Goal: Information Seeking & Learning: Learn about a topic

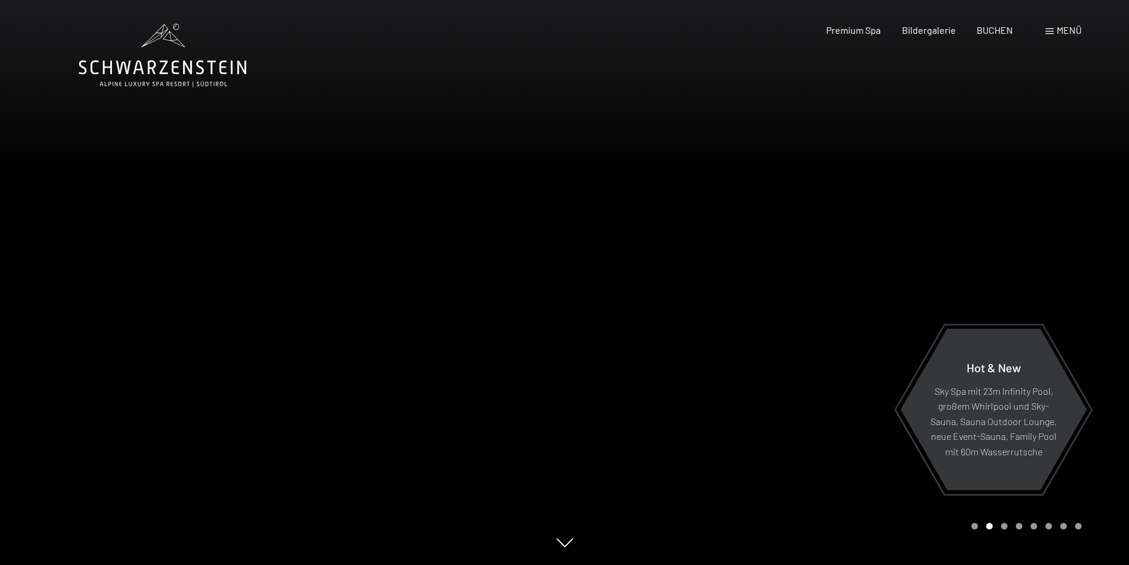
click at [162, 62] on icon at bounding box center [163, 67] width 168 height 14
click at [937, 28] on span "Bildergalerie" at bounding box center [929, 28] width 54 height 11
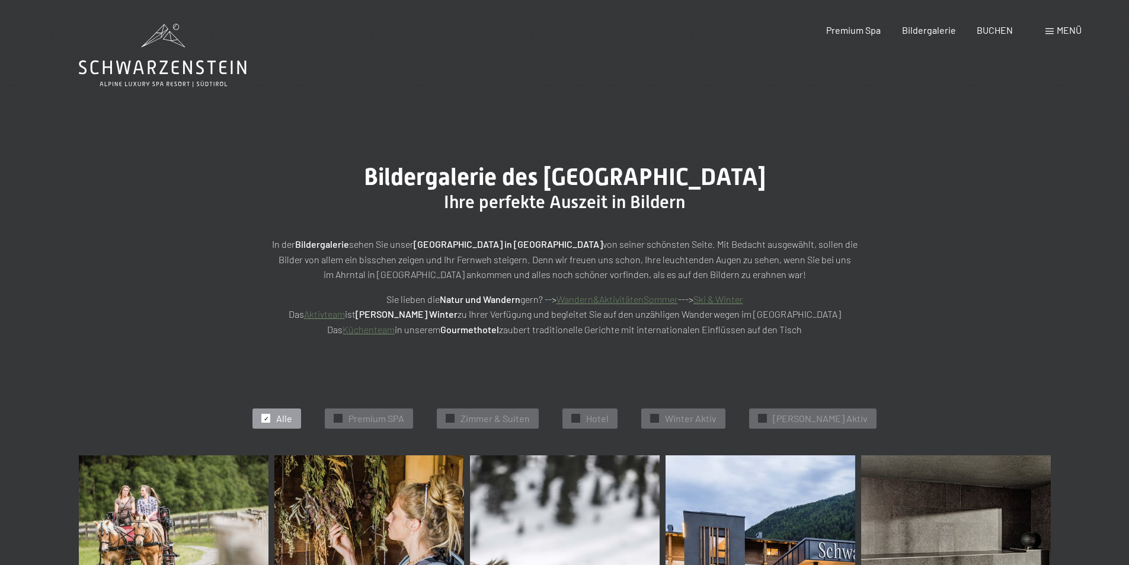
click at [1052, 30] on span at bounding box center [1050, 31] width 8 height 6
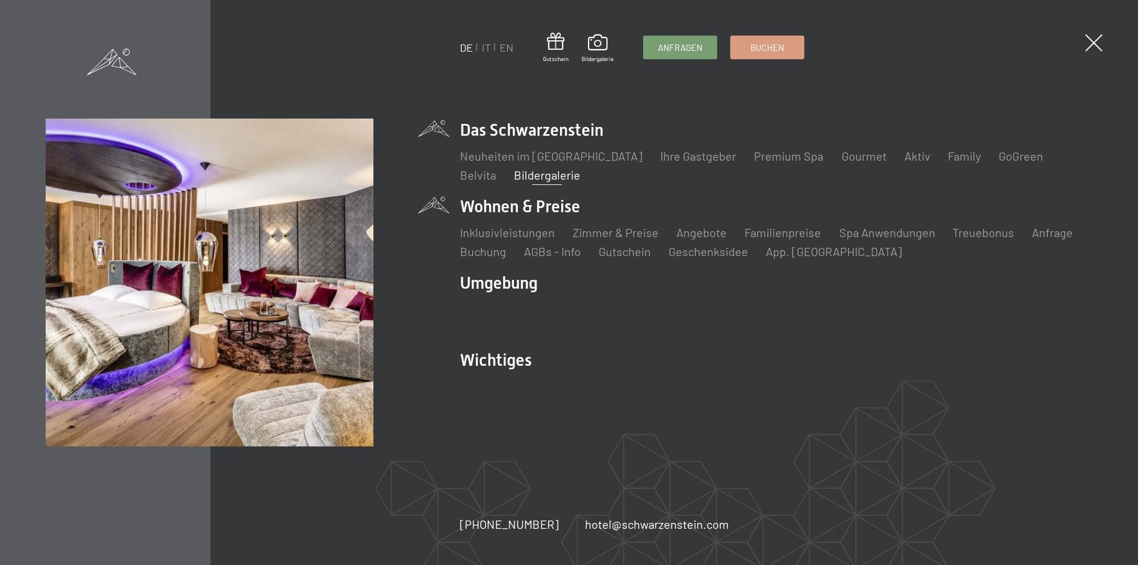
click at [510, 209] on li "Wohnen & Preise Inklusivleistungen Zimmer & Preise Liste Angebote Liste Familie…" at bounding box center [776, 227] width 633 height 65
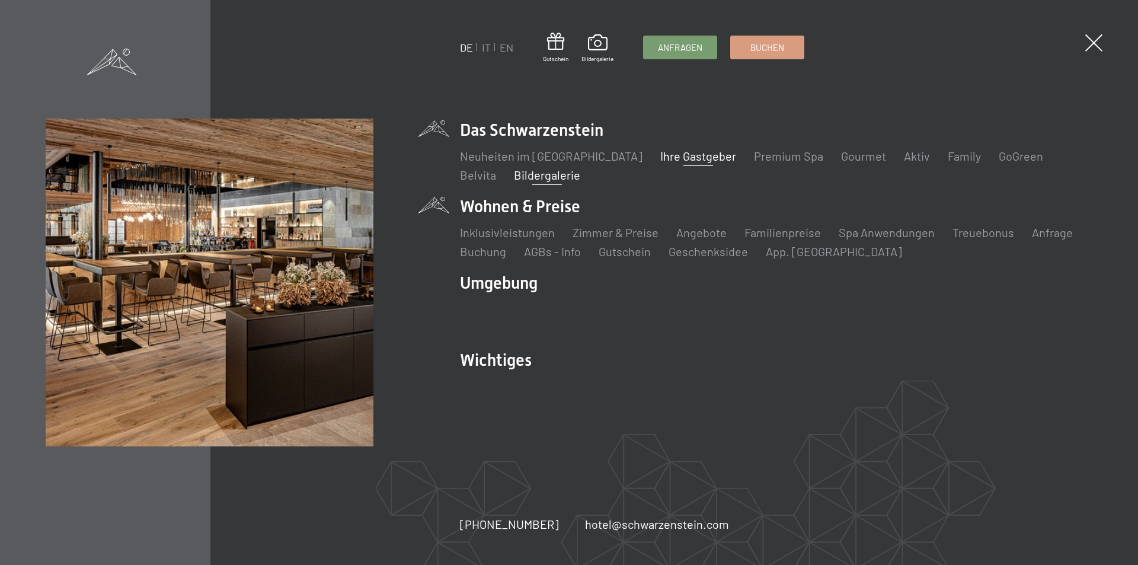
click at [679, 157] on link "Ihre Gastgeber" at bounding box center [698, 156] width 76 height 14
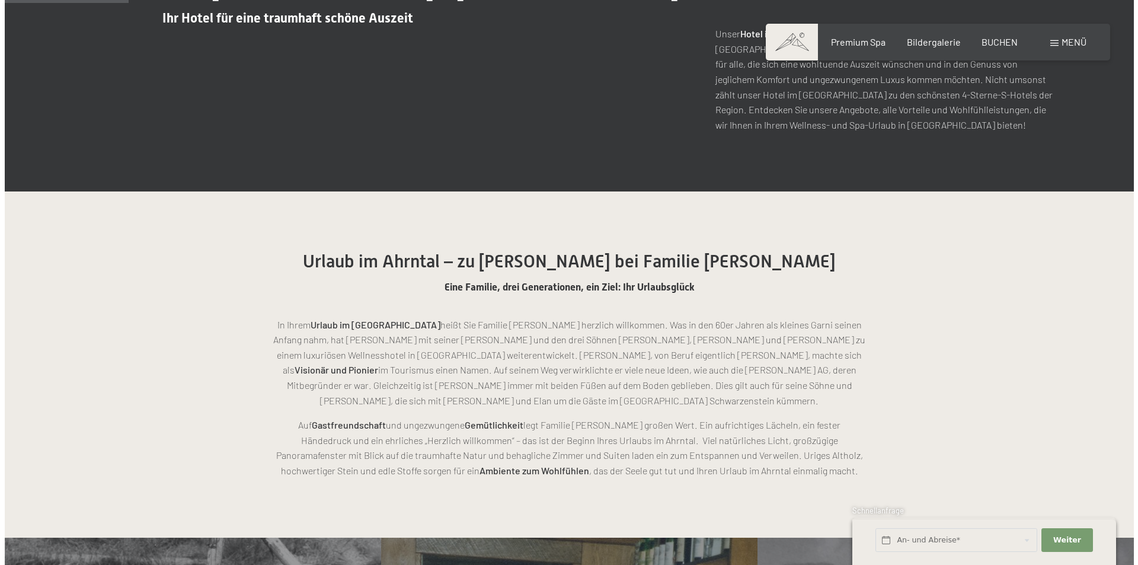
scroll to position [474, 0]
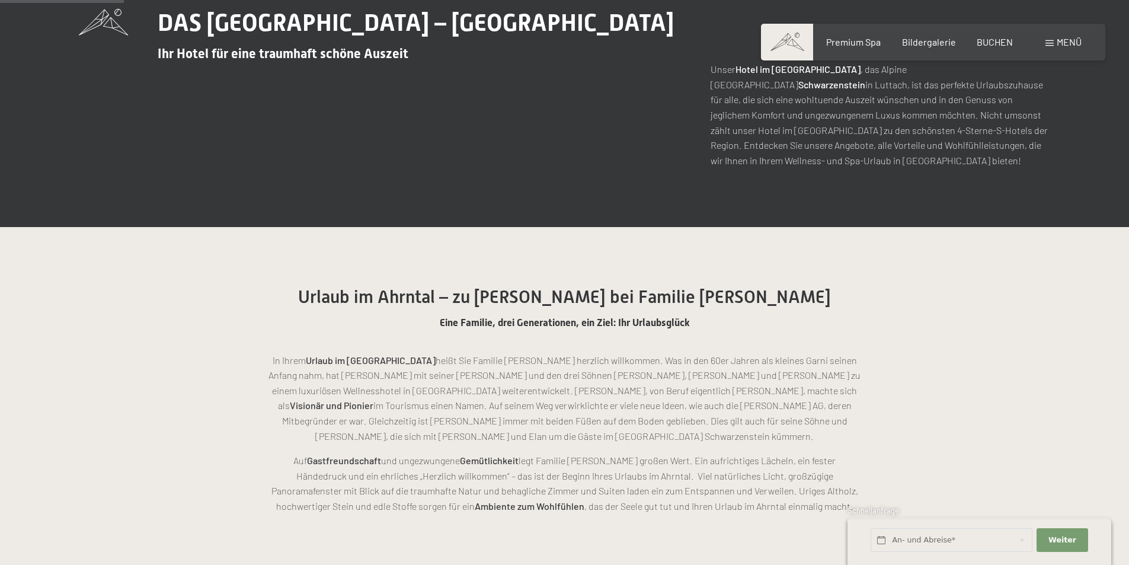
click at [1051, 45] on span at bounding box center [1050, 43] width 8 height 6
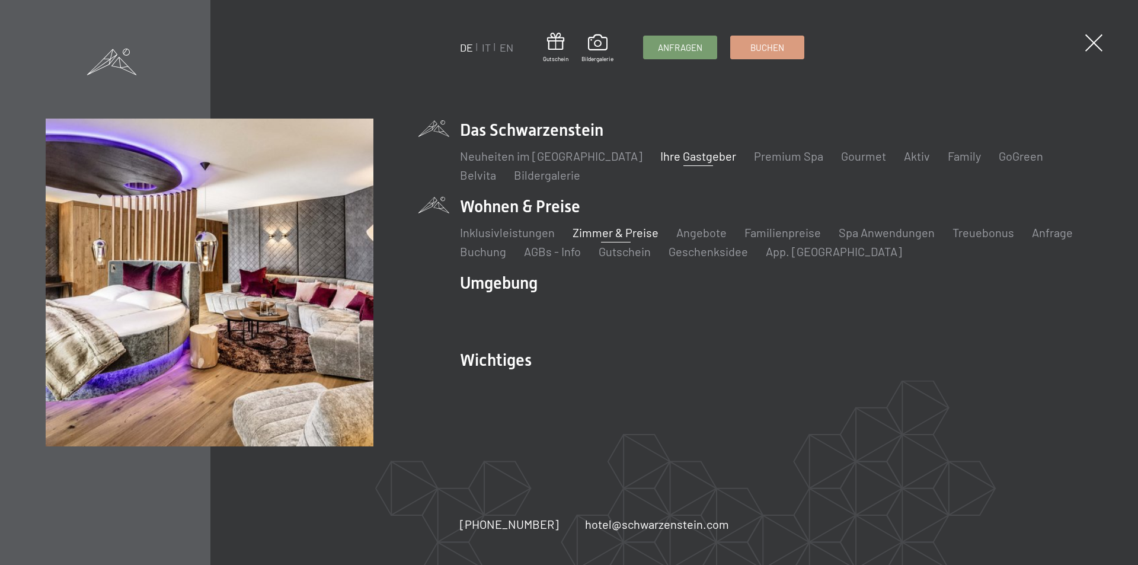
click at [623, 232] on link "Zimmer & Preise" at bounding box center [616, 232] width 86 height 14
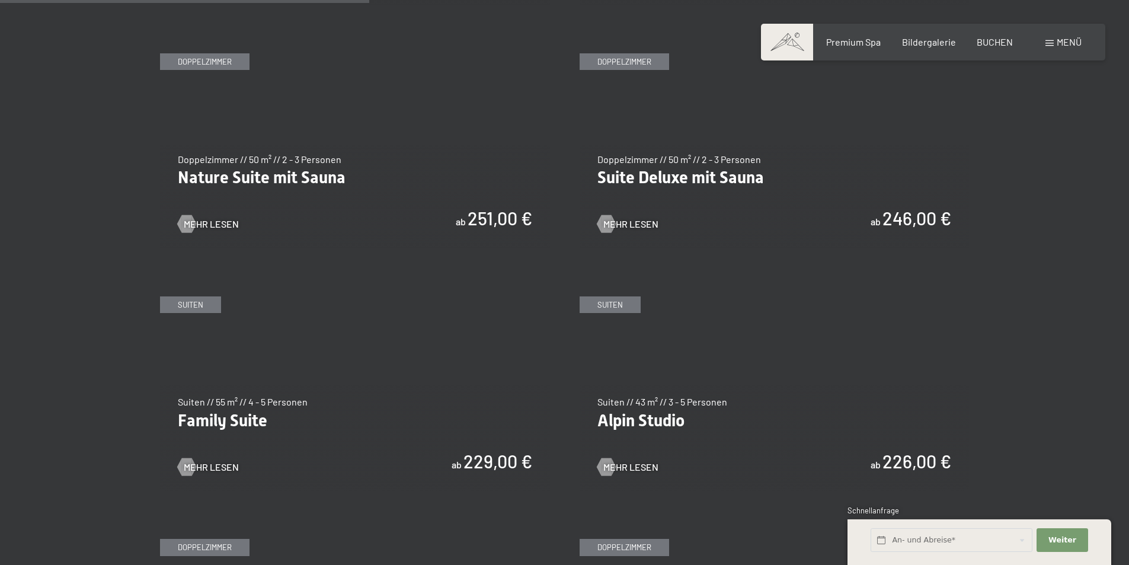
scroll to position [949, 0]
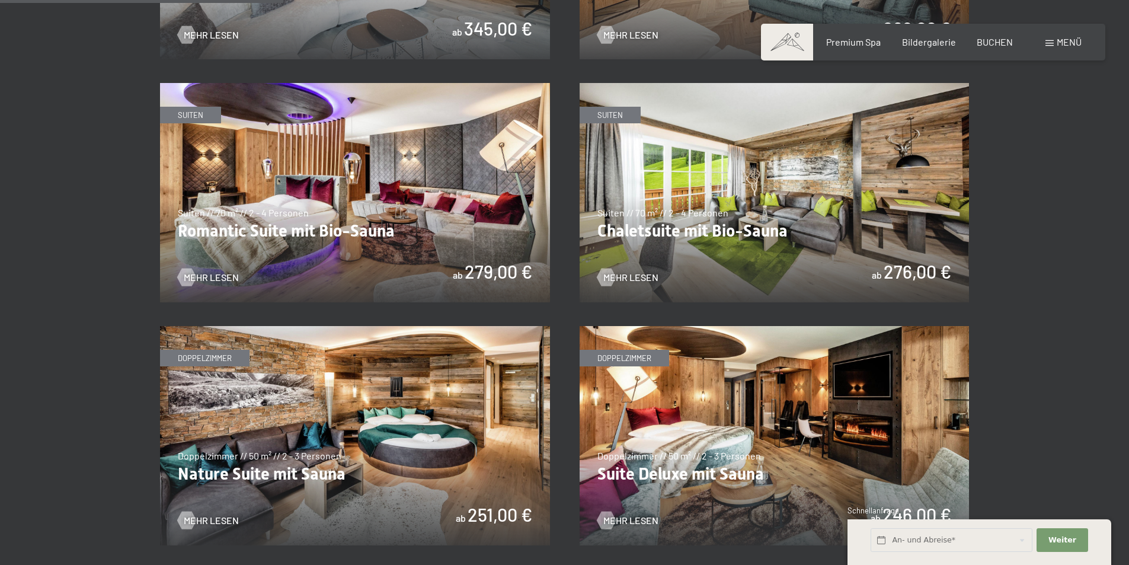
click at [752, 203] on img at bounding box center [775, 192] width 390 height 219
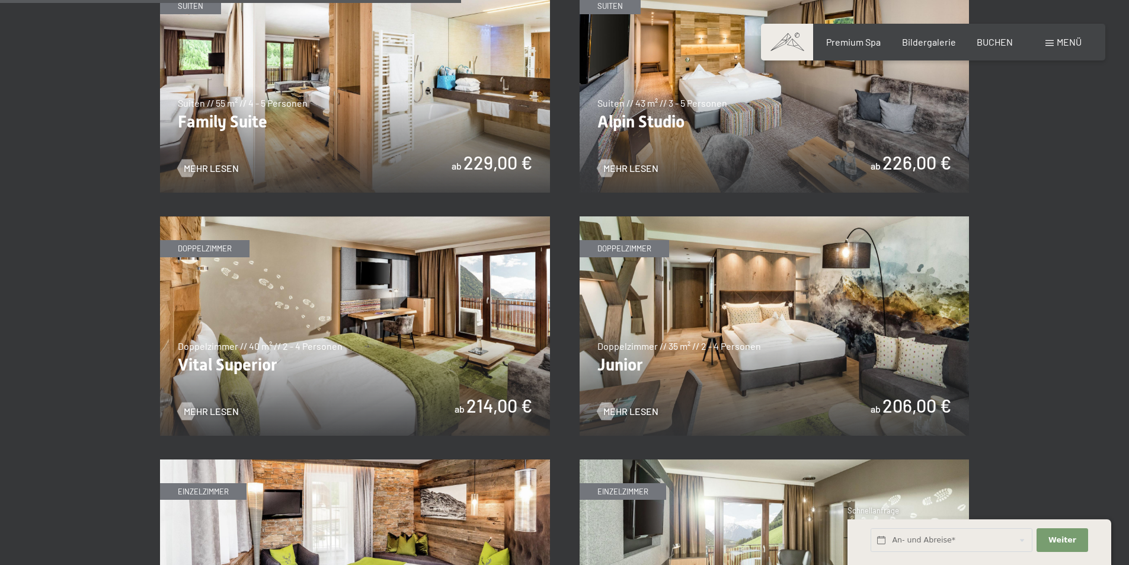
scroll to position [1601, 0]
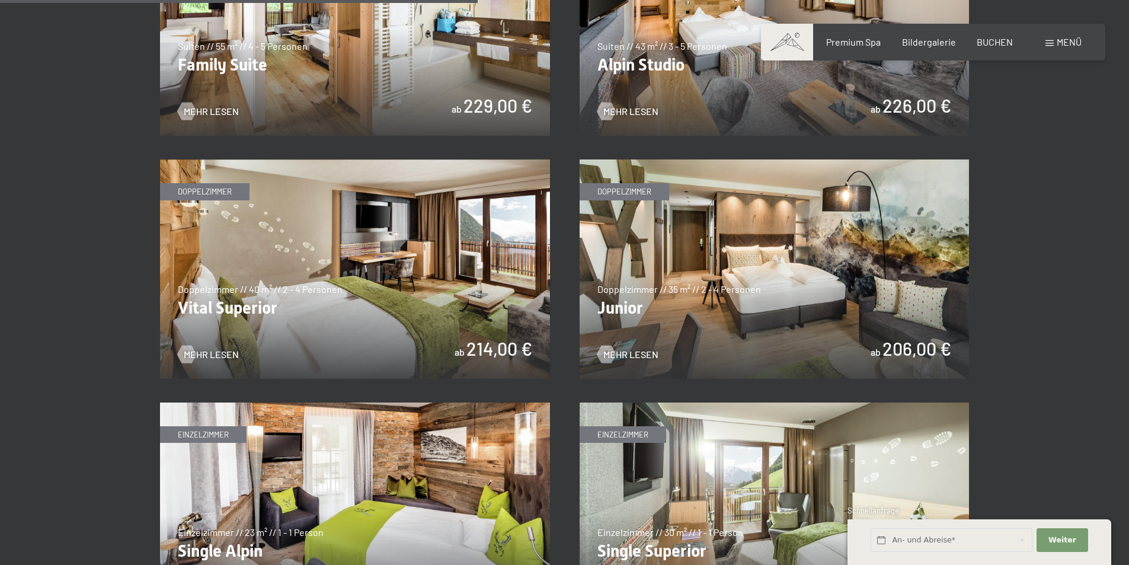
click at [769, 269] on img at bounding box center [775, 268] width 390 height 219
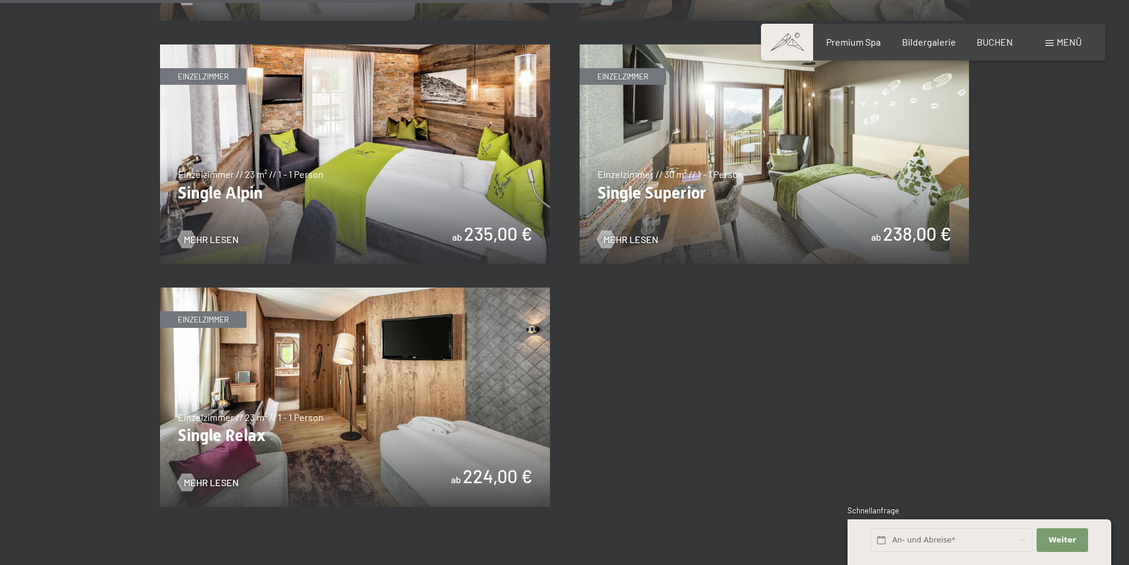
scroll to position [1897, 0]
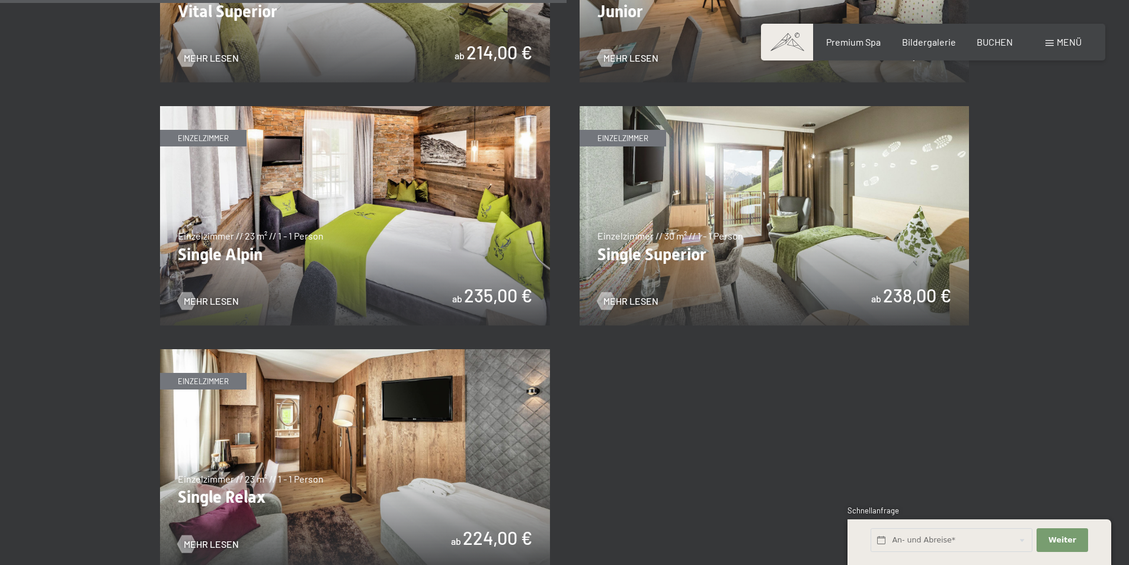
click at [883, 263] on img at bounding box center [775, 215] width 390 height 219
click at [429, 257] on img at bounding box center [355, 215] width 390 height 219
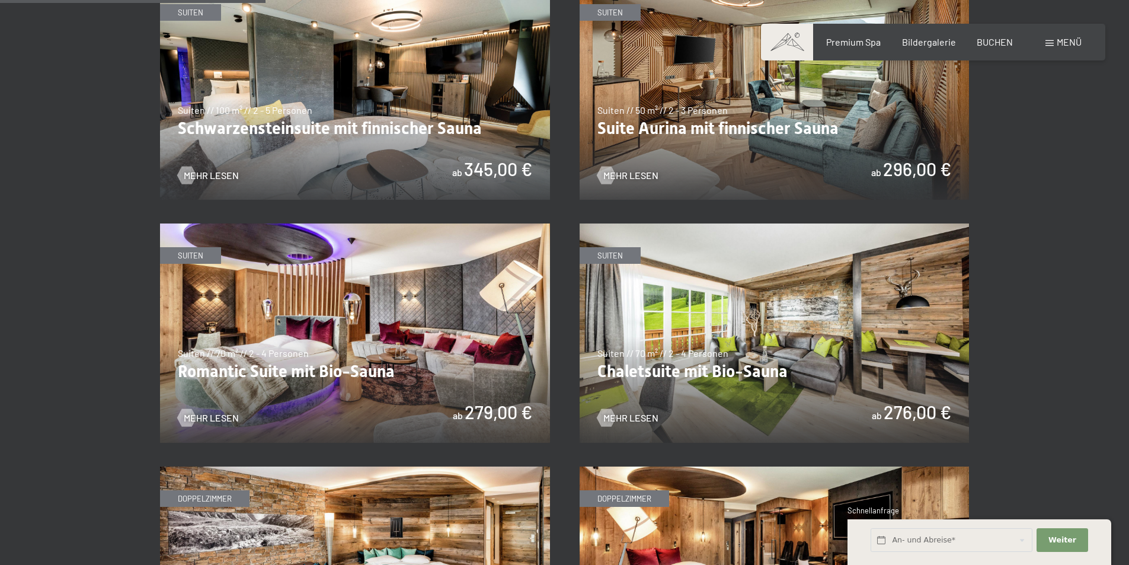
scroll to position [652, 0]
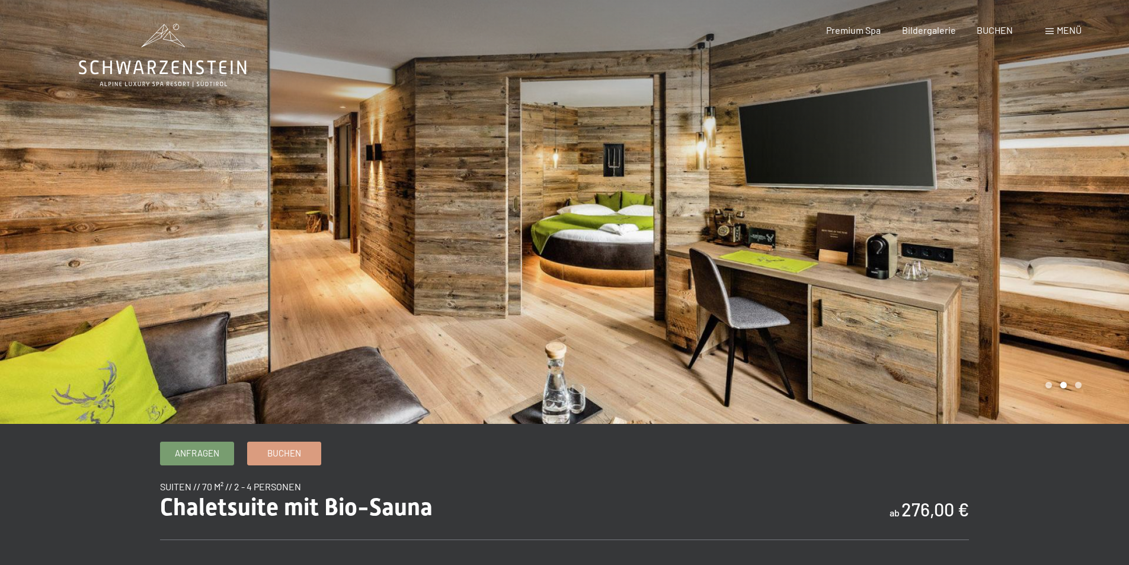
click at [762, 204] on div at bounding box center [847, 212] width 565 height 424
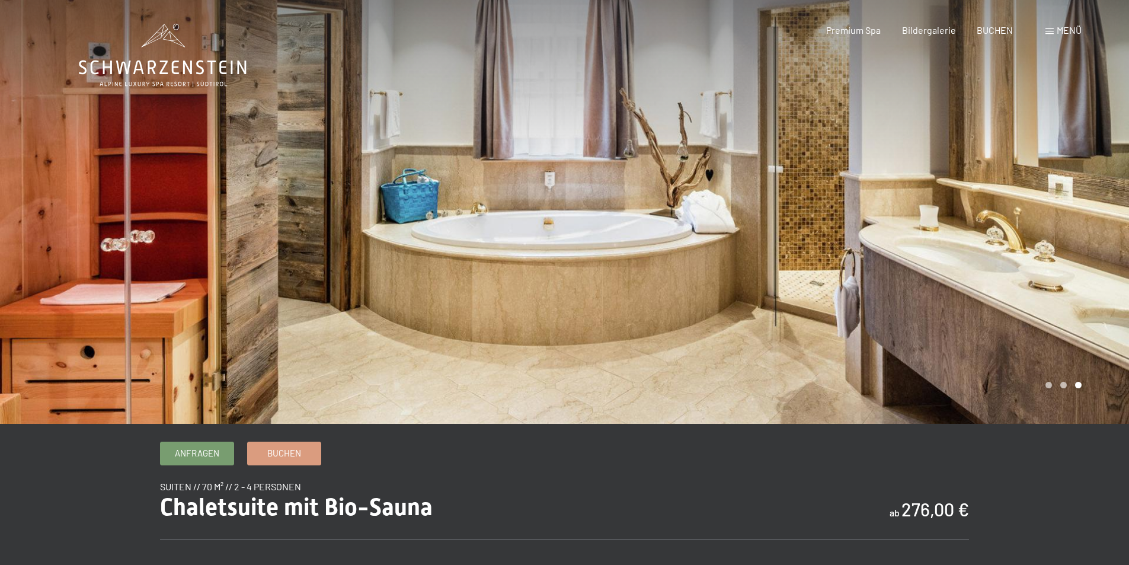
click at [762, 204] on div at bounding box center [847, 212] width 565 height 424
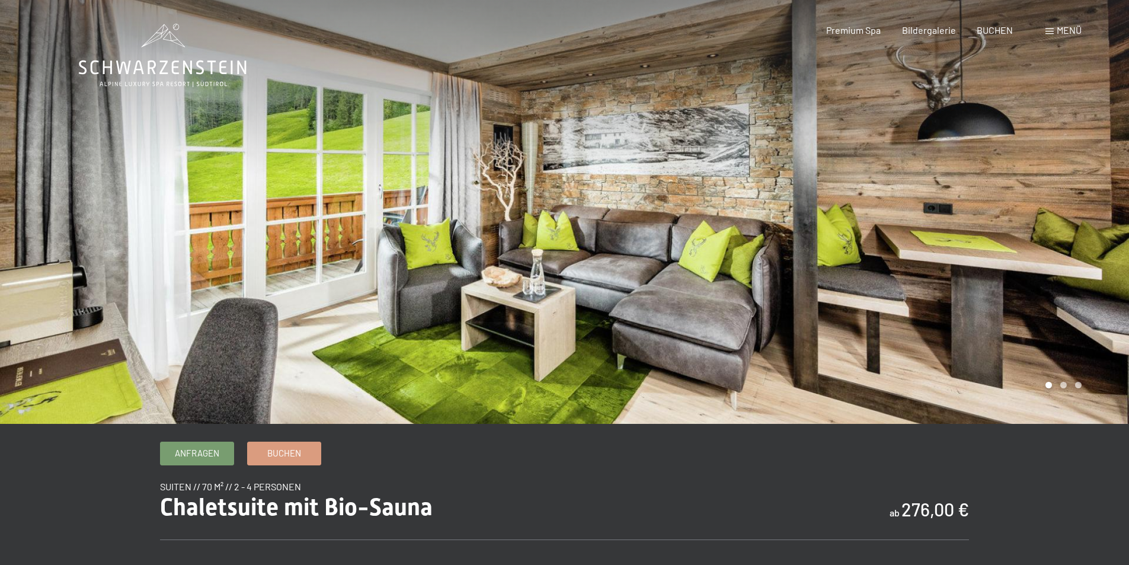
click at [762, 204] on div at bounding box center [847, 212] width 565 height 424
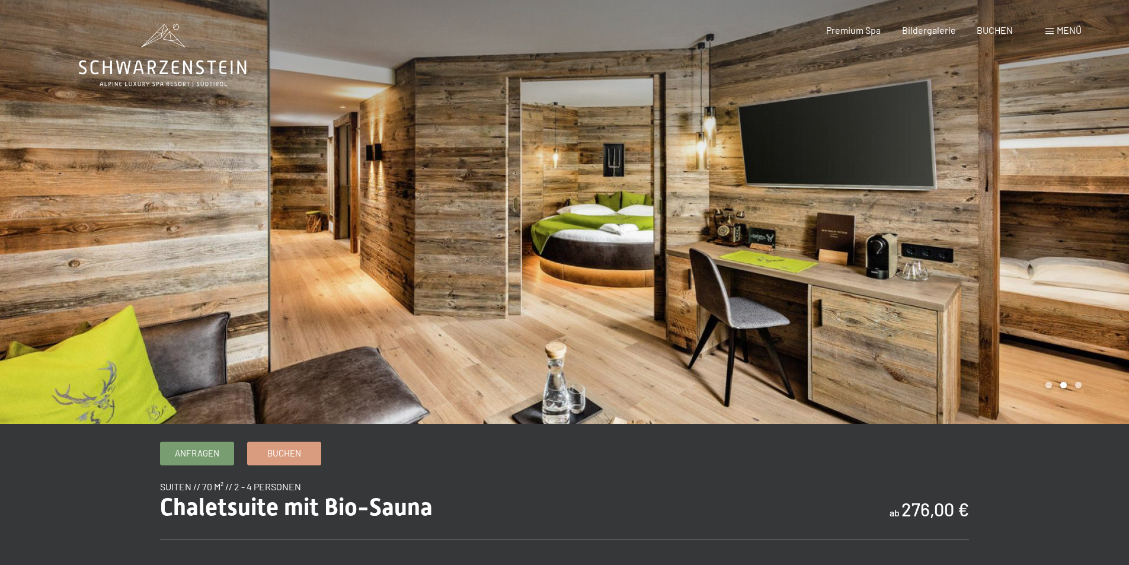
click at [762, 204] on div at bounding box center [847, 212] width 565 height 424
